Goal: Check status

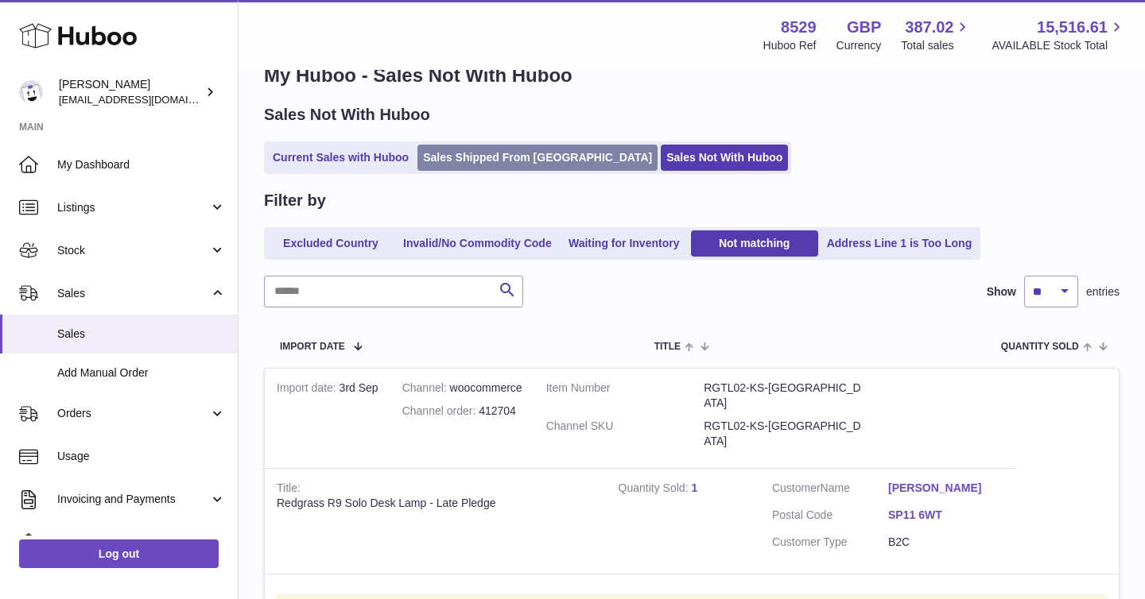
click at [446, 165] on link "Sales Shipped From [GEOGRAPHIC_DATA]" at bounding box center [537, 158] width 240 height 26
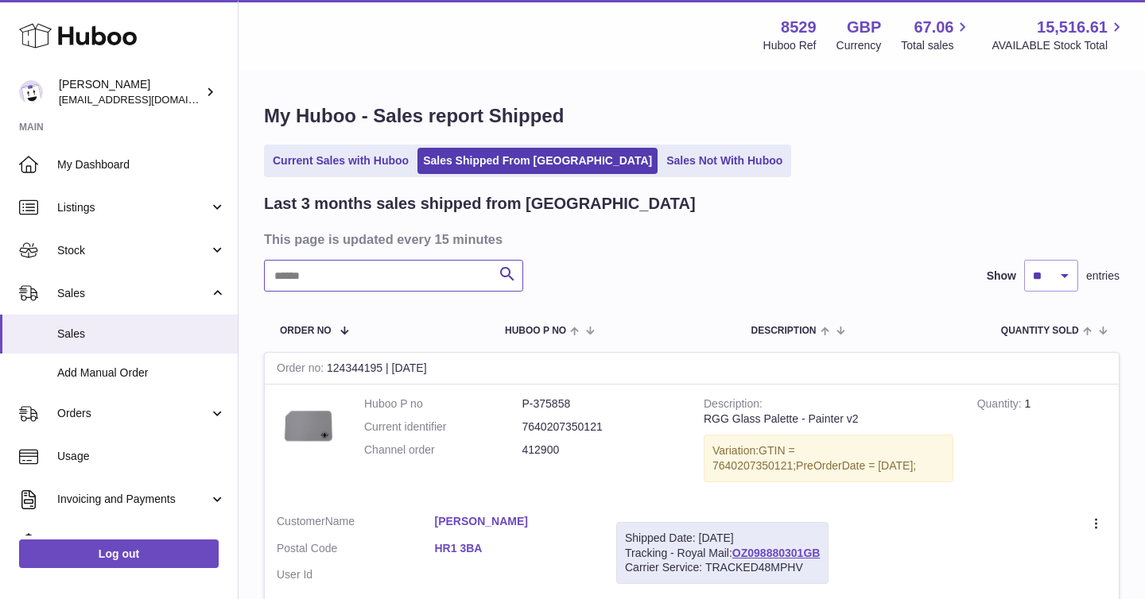
click at [324, 282] on input "text" at bounding box center [393, 276] width 259 height 32
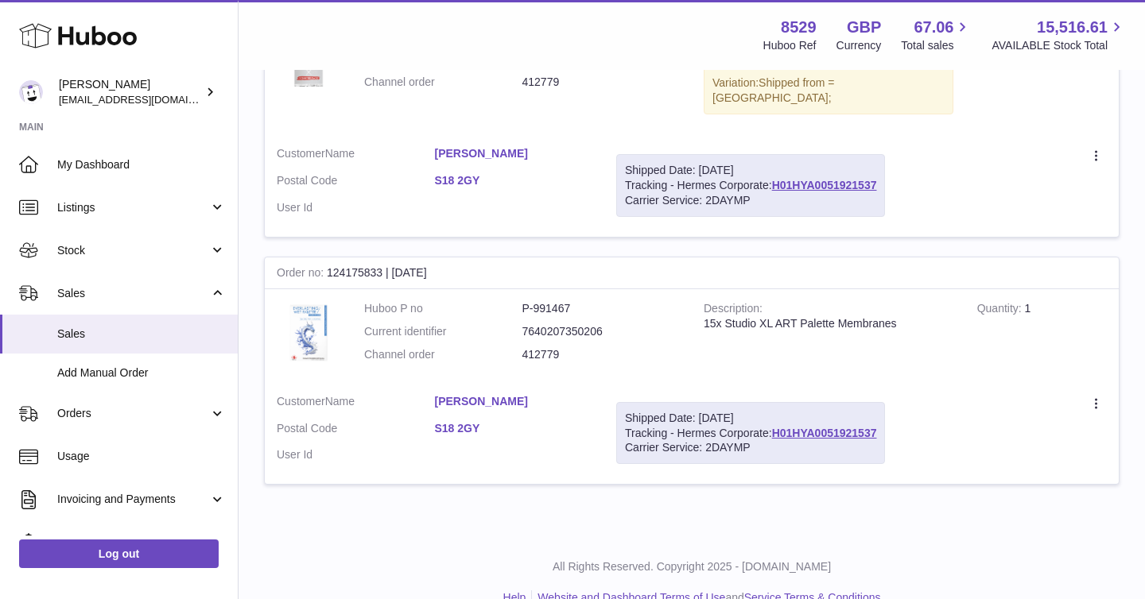
scroll to position [877, 0]
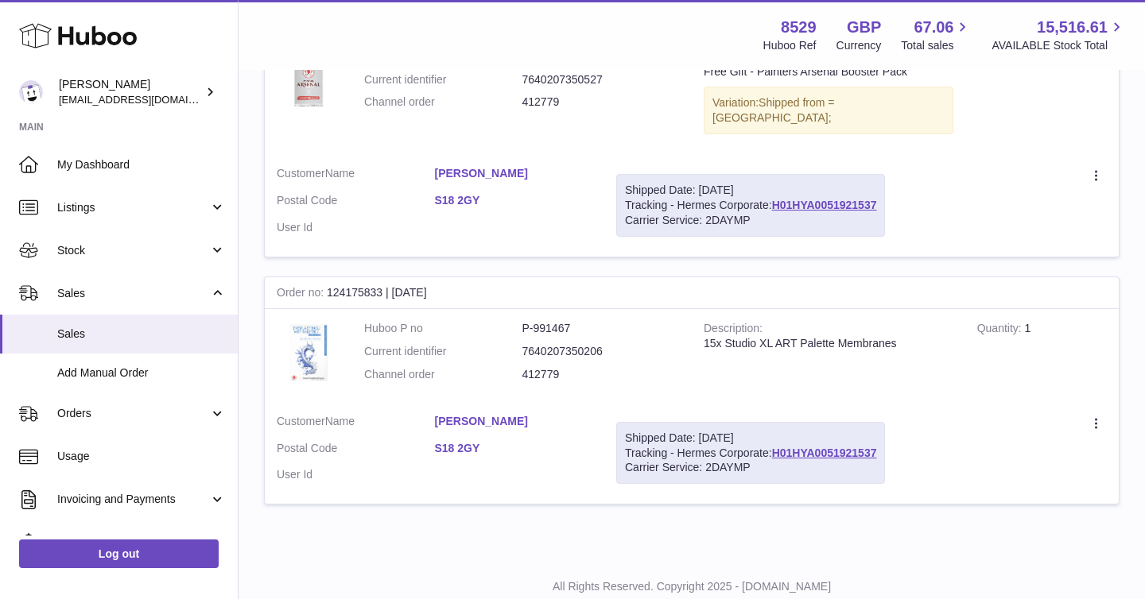
type input "*********"
click at [532, 367] on dd "412779" at bounding box center [601, 374] width 158 height 15
click at [531, 367] on dd "412779" at bounding box center [601, 374] width 158 height 15
copy dd "412779"
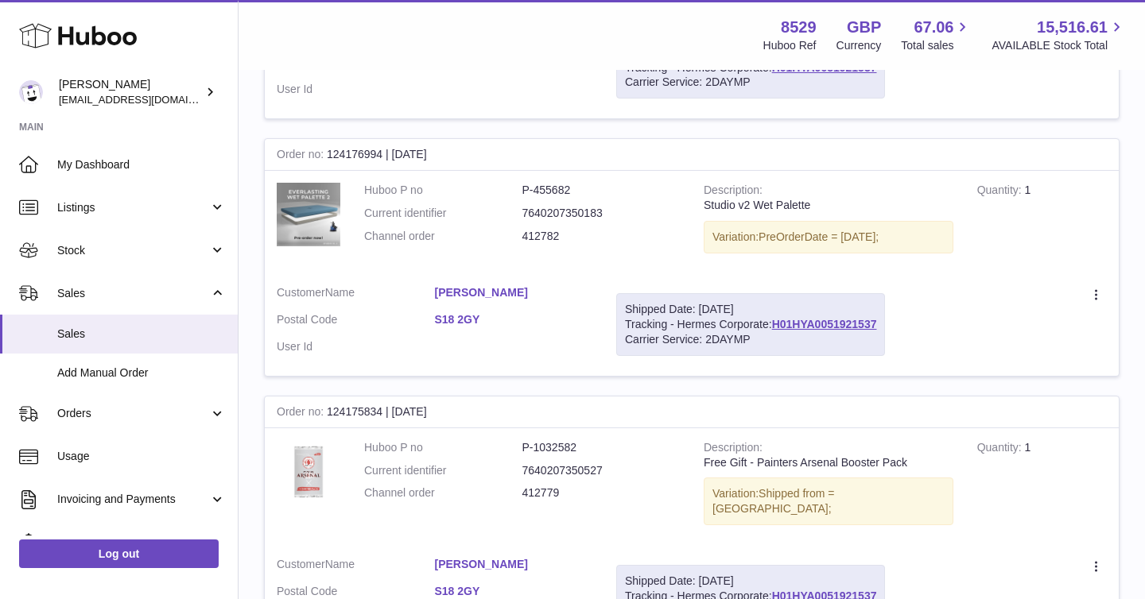
scroll to position [499, 0]
